Goal: Navigation & Orientation: Understand site structure

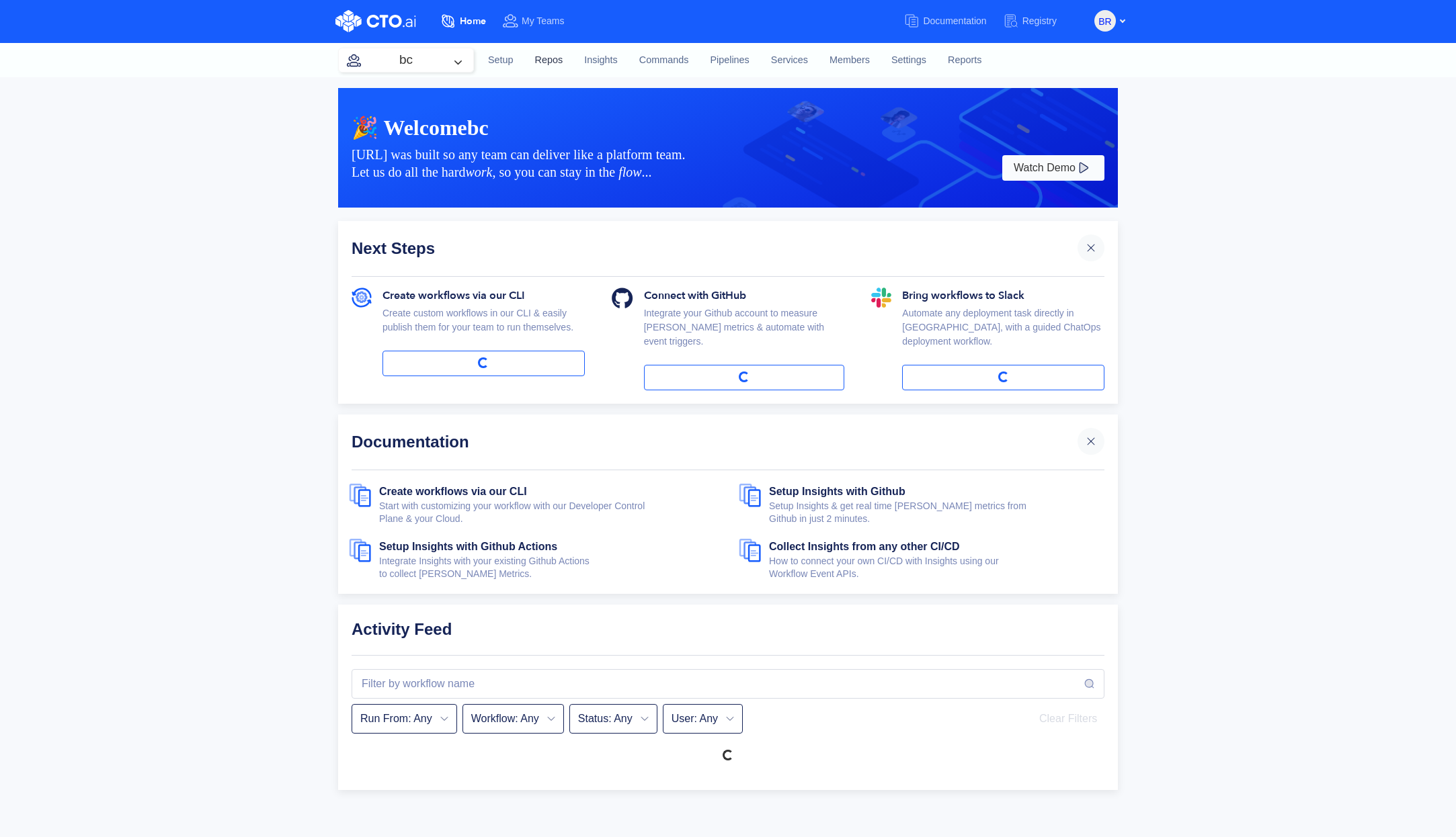
click at [556, 60] on link "Repos" at bounding box center [549, 61] width 50 height 36
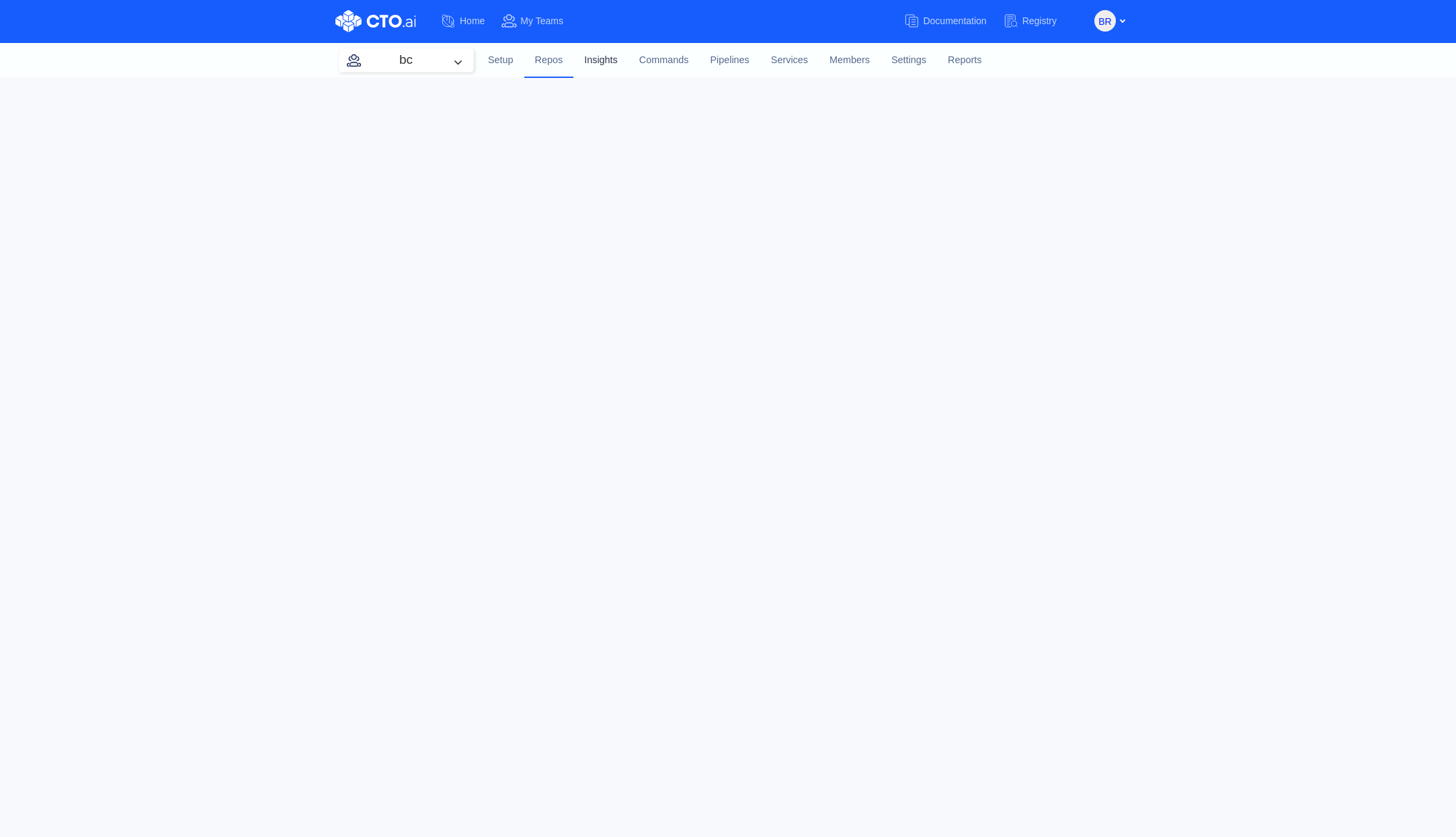
click at [601, 61] on link "Insights" at bounding box center [601, 61] width 55 height 36
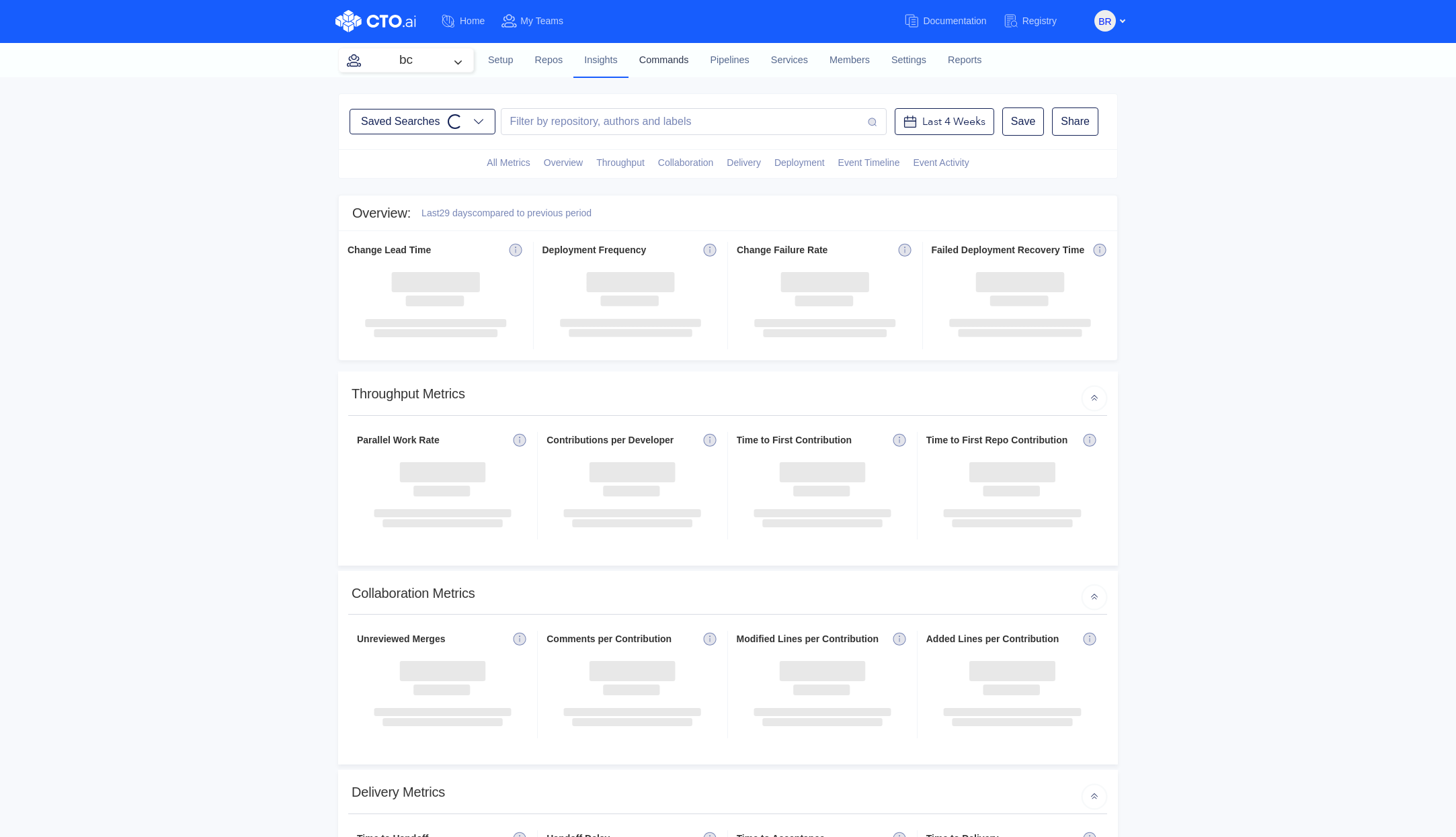
click at [662, 61] on link "Commands" at bounding box center [664, 61] width 72 height 36
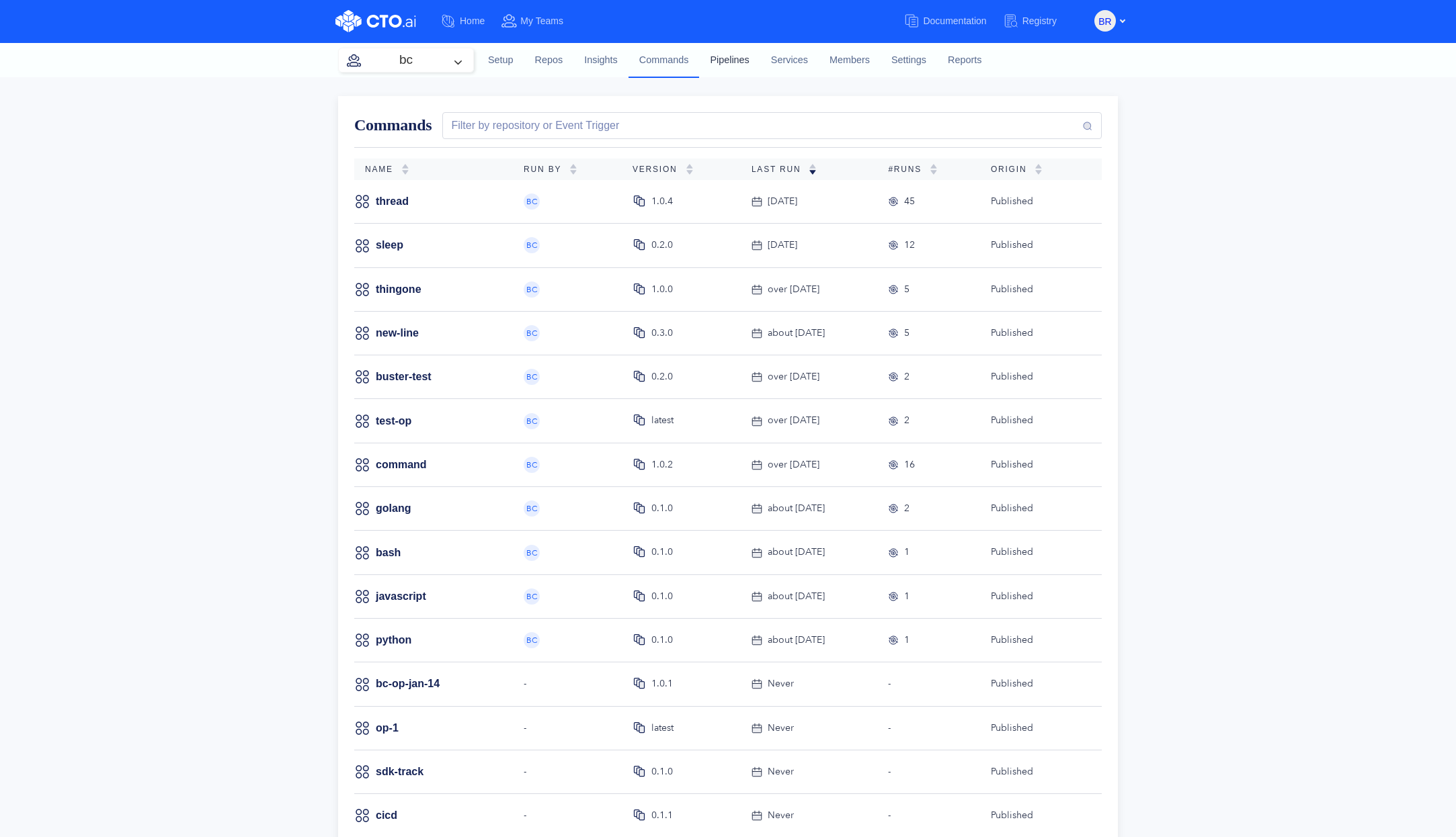
click at [737, 61] on link "Pipelines" at bounding box center [729, 61] width 61 height 36
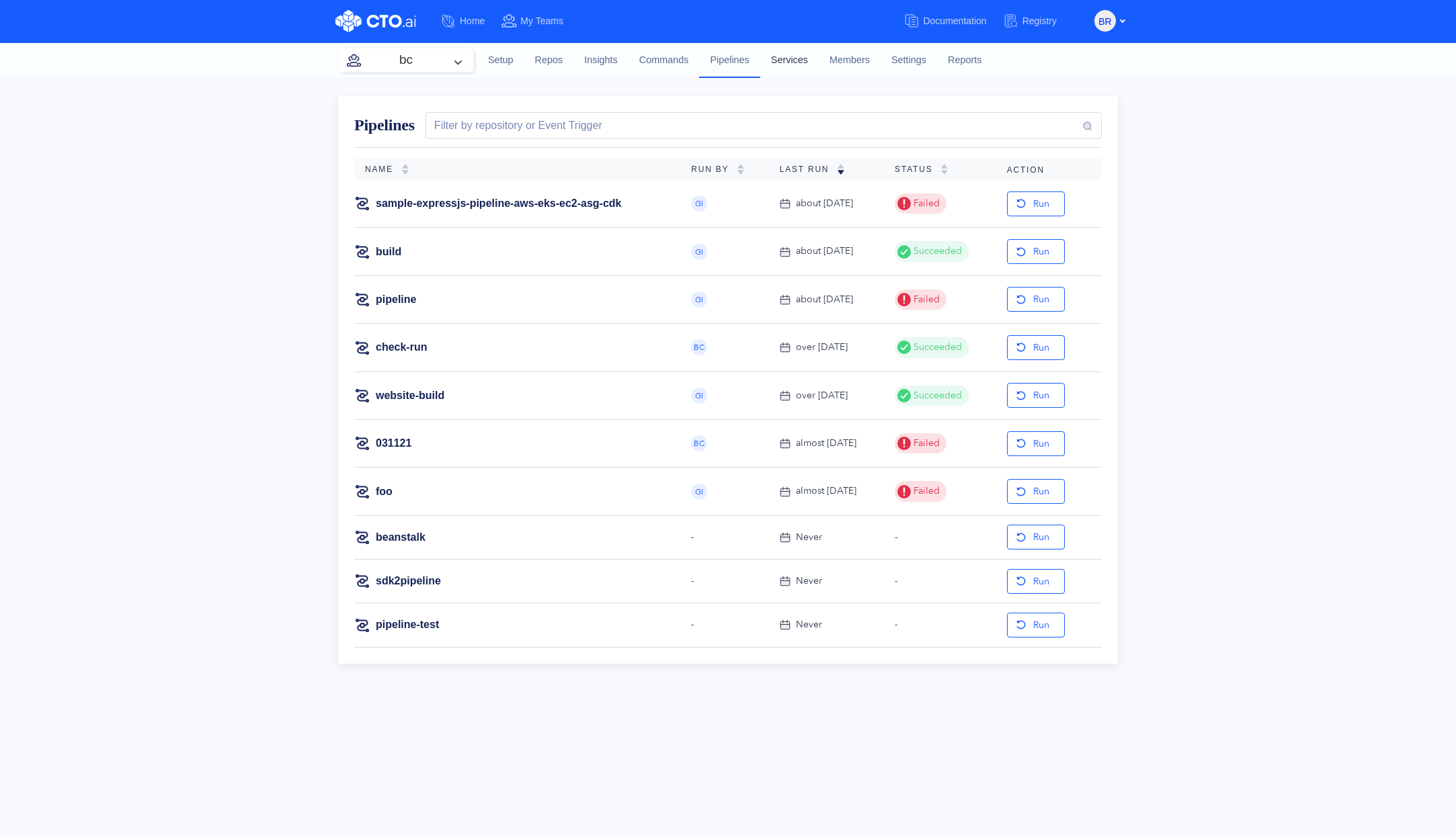
click at [789, 67] on link "Services" at bounding box center [789, 61] width 58 height 36
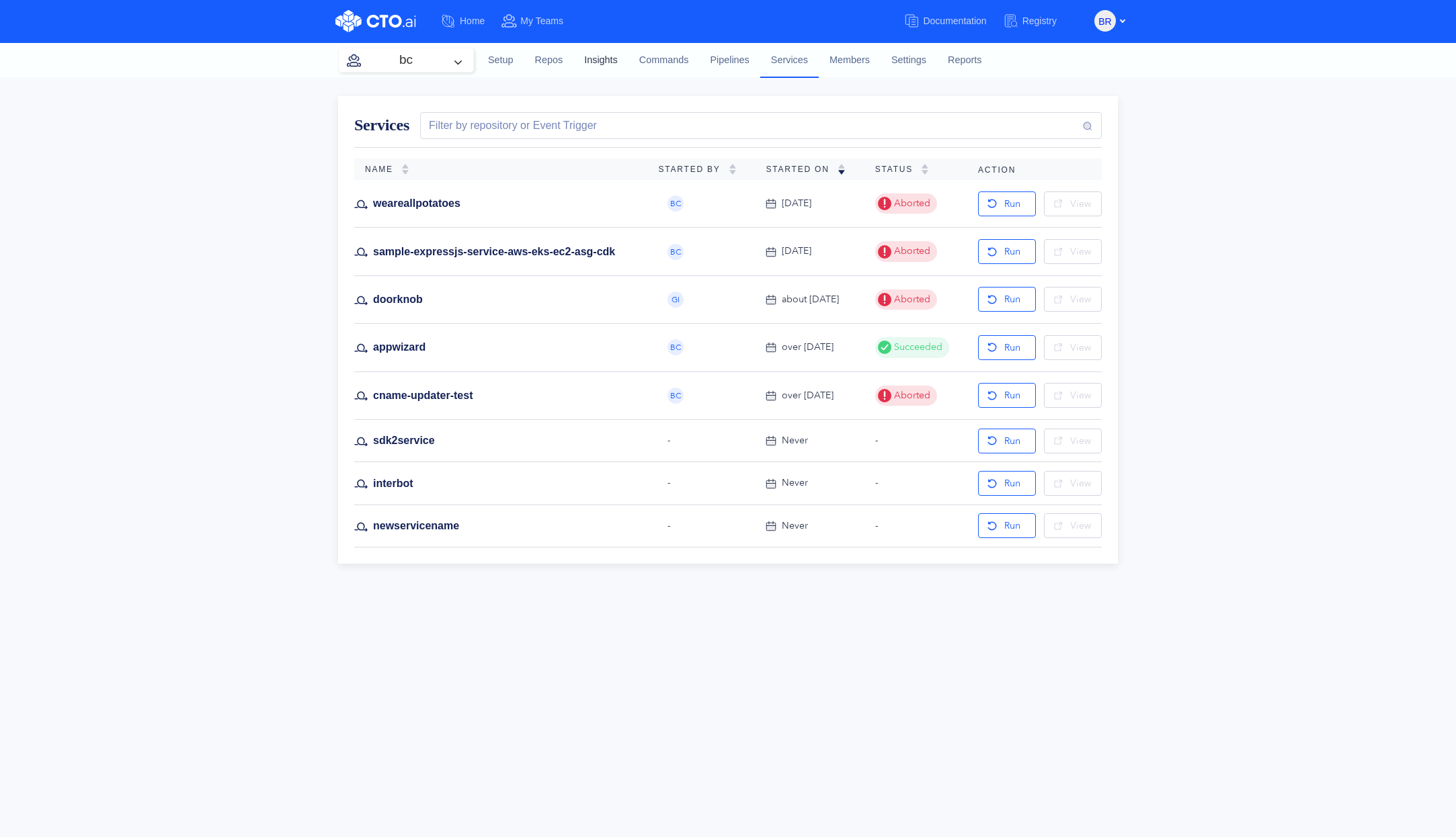
click at [593, 65] on link "Insights" at bounding box center [601, 61] width 55 height 36
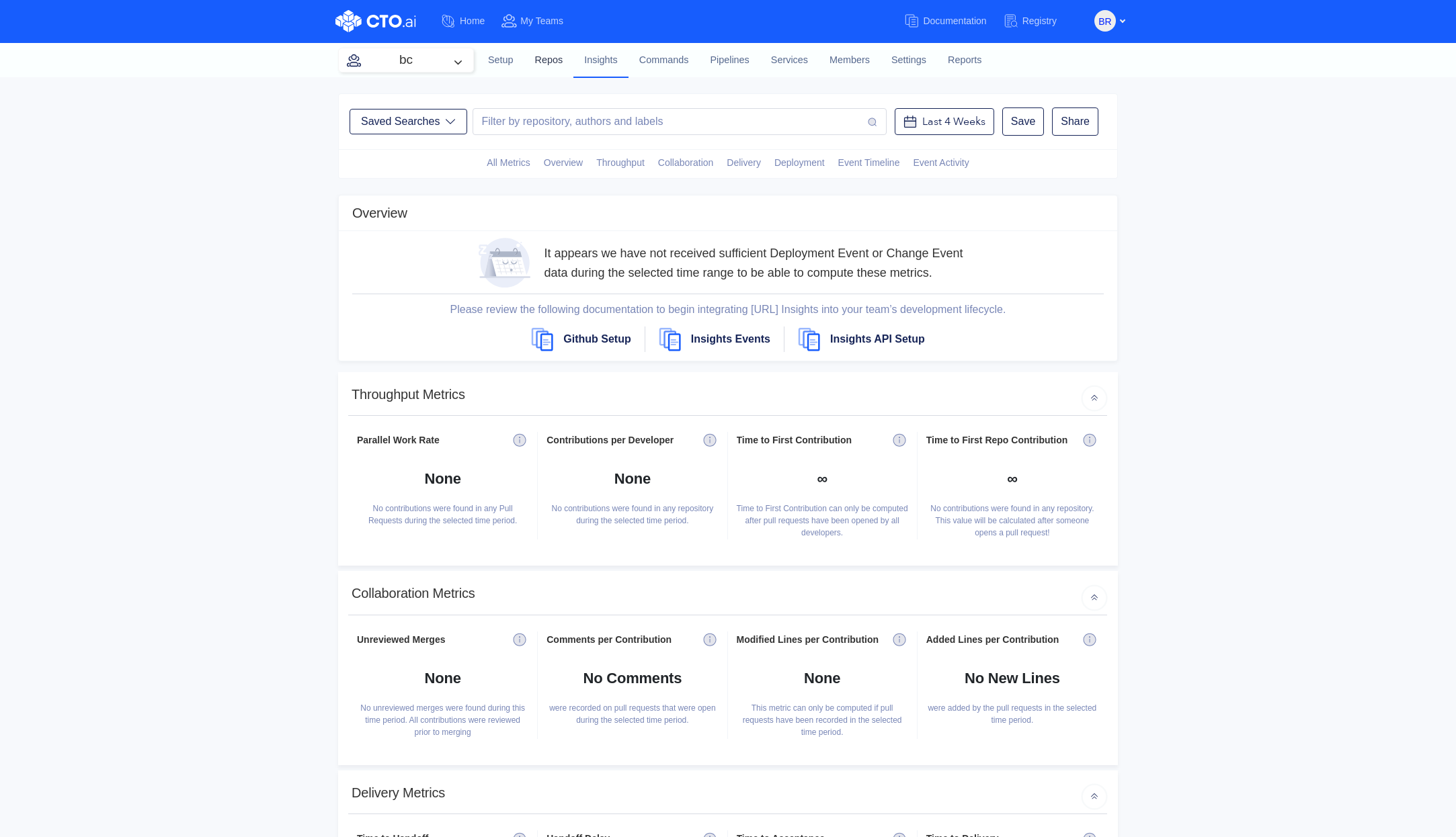
click at [536, 57] on link "Repos" at bounding box center [549, 61] width 50 height 36
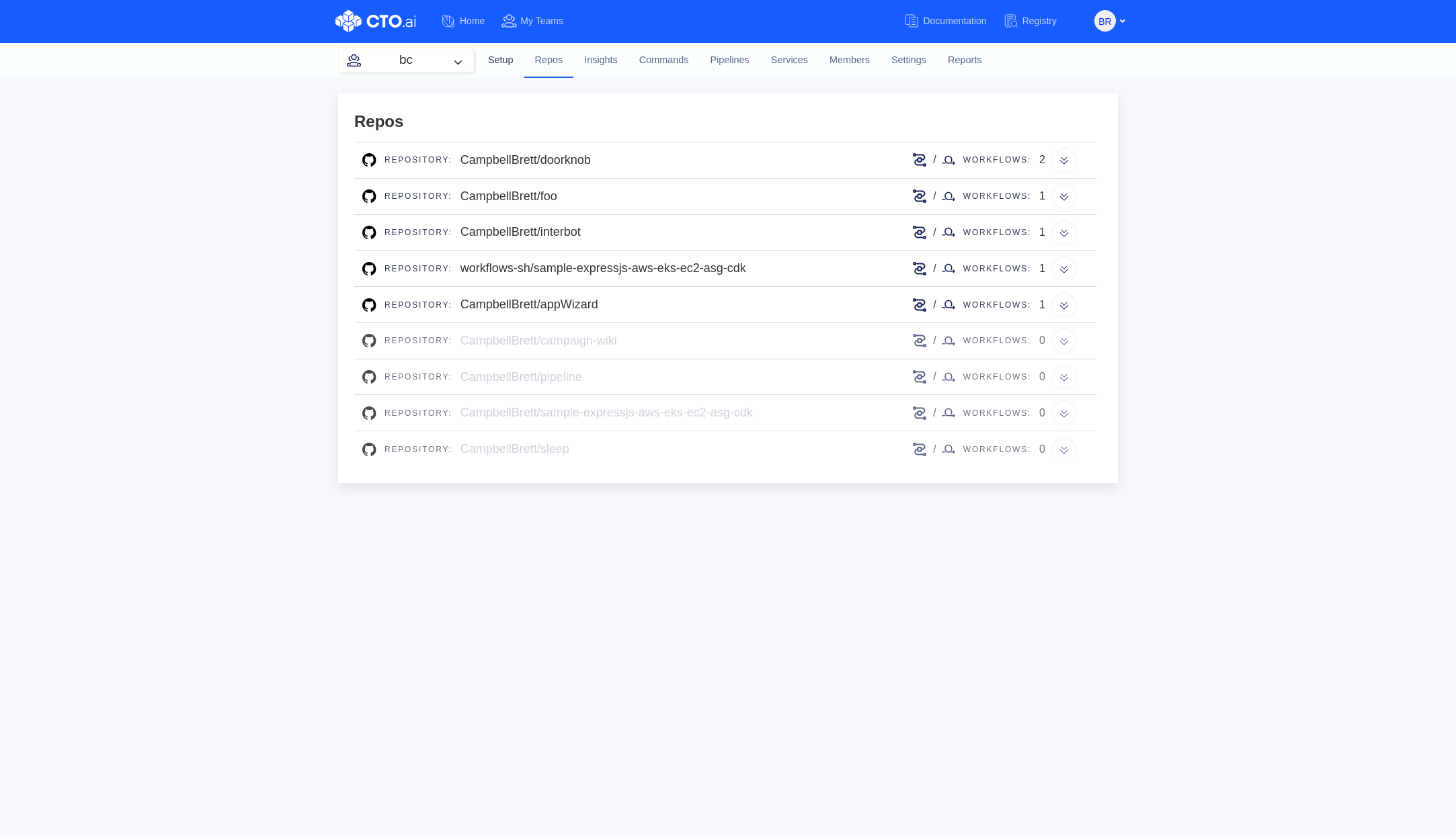
click at [509, 65] on link "Setup" at bounding box center [501, 61] width 47 height 36
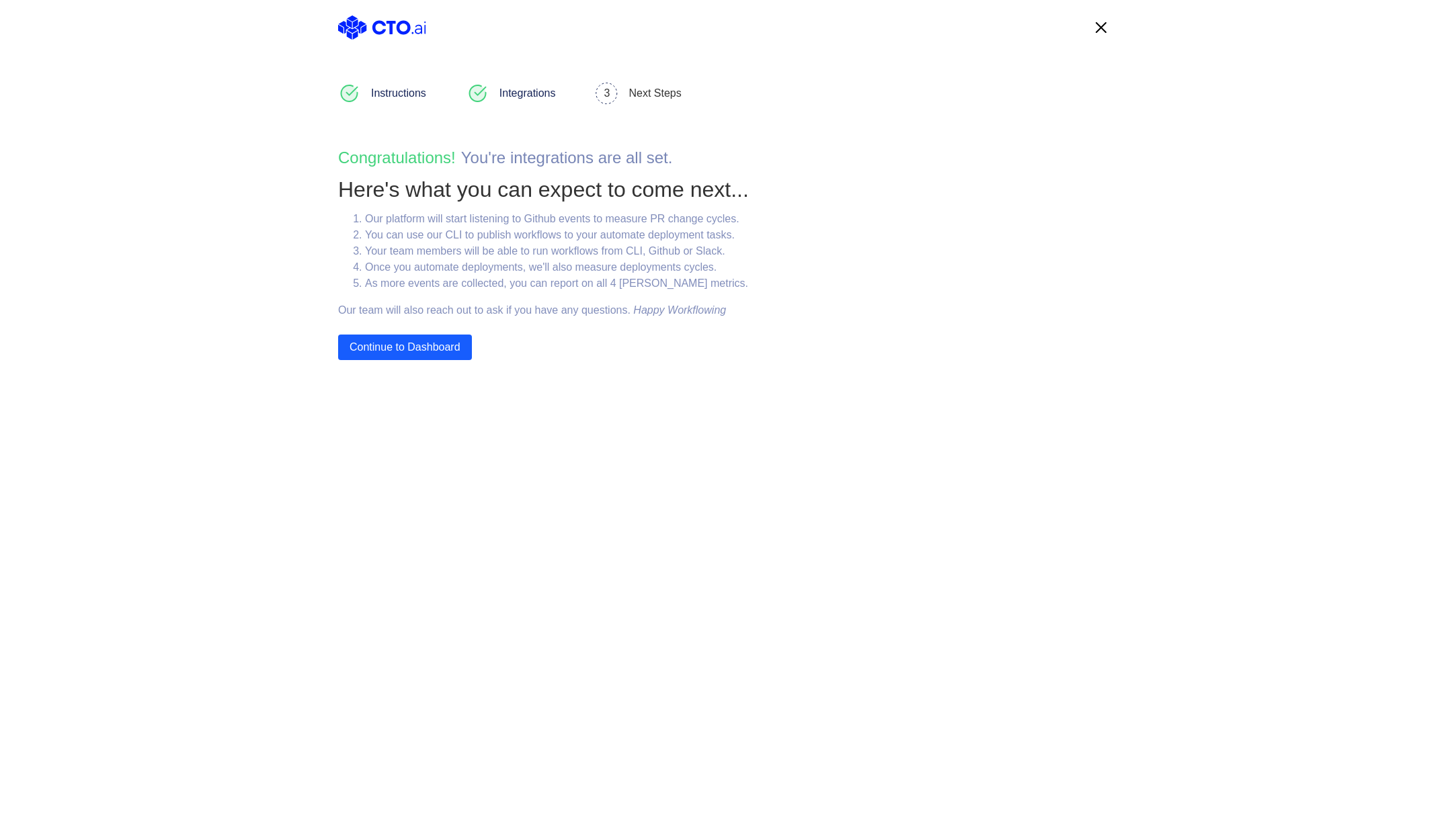
click at [353, 28] on img at bounding box center [382, 28] width 88 height 24
click at [403, 30] on img at bounding box center [382, 28] width 88 height 24
